Goal: Check status: Check status

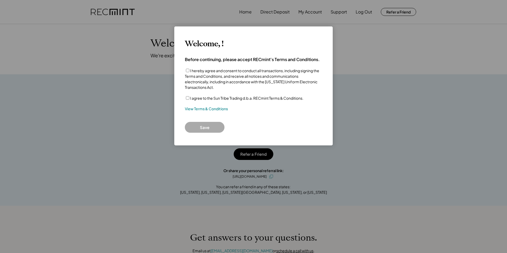
click at [219, 96] on label "I agree to the Sun Tribe Trading d.b.a. RECmint Terms & Conditions." at bounding box center [246, 98] width 113 height 5
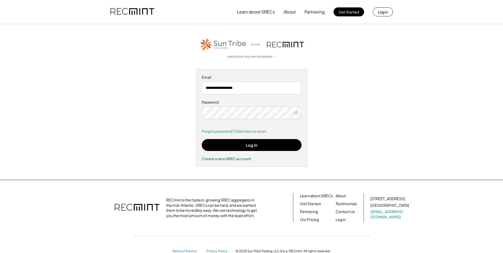
click at [263, 149] on button "Log In" at bounding box center [252, 145] width 100 height 12
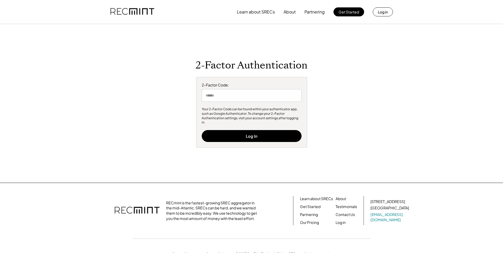
click at [246, 95] on input "input" at bounding box center [252, 95] width 100 height 13
type input "******"
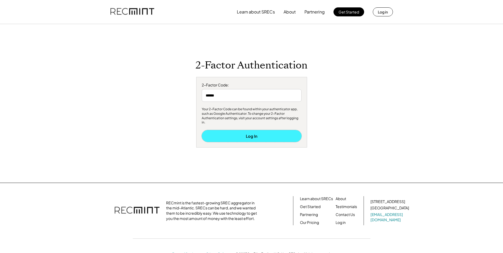
click at [252, 132] on button "Log In" at bounding box center [252, 136] width 100 height 12
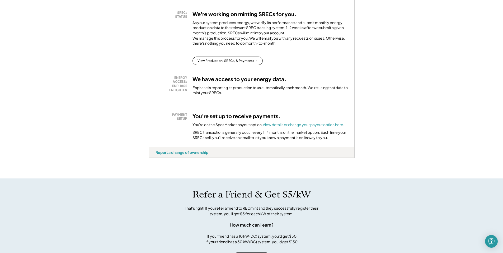
scroll to position [53, 0]
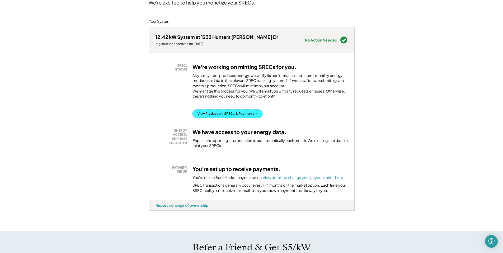
click at [243, 118] on button "View Production, SRECs, & Payments →" at bounding box center [227, 113] width 70 height 8
